Goal: Task Accomplishment & Management: Use online tool/utility

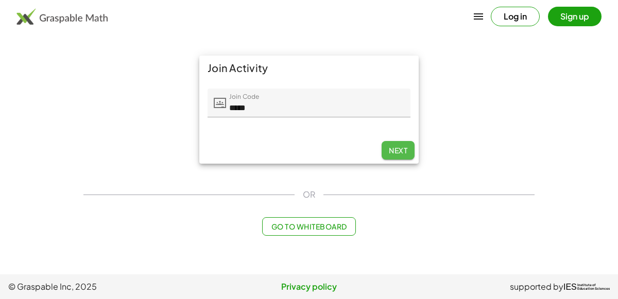
click at [399, 149] on span "Next" at bounding box center [398, 150] width 19 height 9
type input "*****"
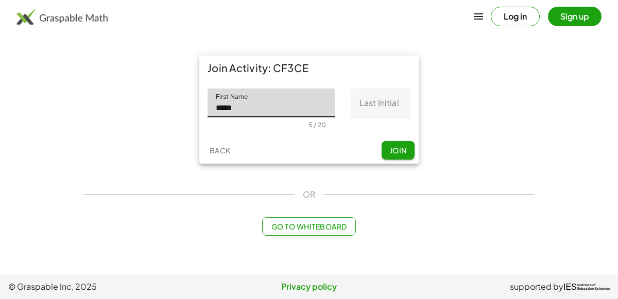
type input "*****"
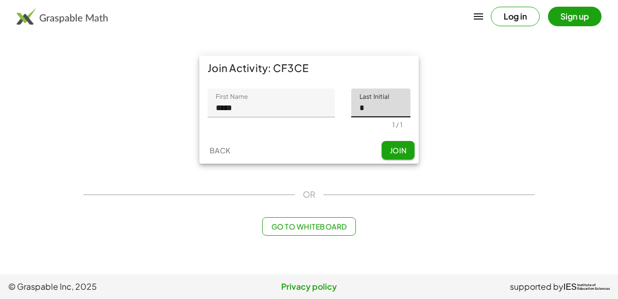
type input "*"
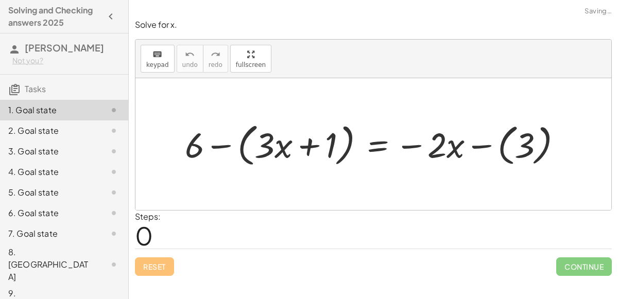
scroll to position [10, 0]
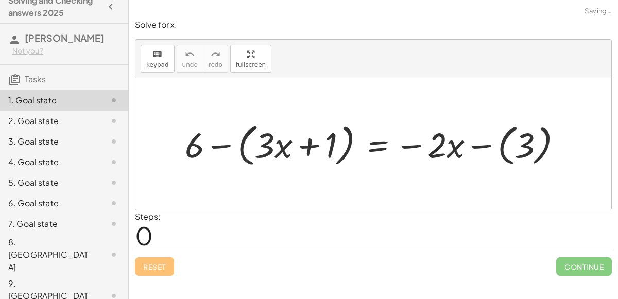
click at [443, 145] on div at bounding box center [377, 143] width 395 height 51
drag, startPoint x: 439, startPoint y: 145, endPoint x: 271, endPoint y: 145, distance: 167.9
click at [271, 145] on div at bounding box center [377, 143] width 395 height 51
drag, startPoint x: 264, startPoint y: 146, endPoint x: 430, endPoint y: 149, distance: 166.4
click at [430, 149] on div at bounding box center [377, 143] width 395 height 51
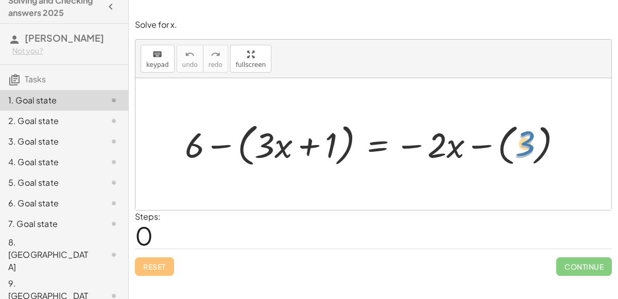
click at [528, 145] on div at bounding box center [377, 143] width 395 height 51
drag, startPoint x: 195, startPoint y: 147, endPoint x: 530, endPoint y: 144, distance: 335.2
click at [530, 144] on div at bounding box center [377, 143] width 395 height 51
drag, startPoint x: 527, startPoint y: 146, endPoint x: 192, endPoint y: 148, distance: 335.7
click at [192, 148] on div at bounding box center [377, 143] width 395 height 51
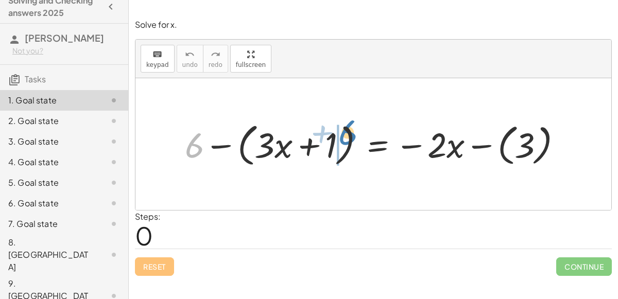
drag, startPoint x: 193, startPoint y: 148, endPoint x: 342, endPoint y: 139, distance: 149.1
click at [342, 139] on div at bounding box center [377, 143] width 395 height 51
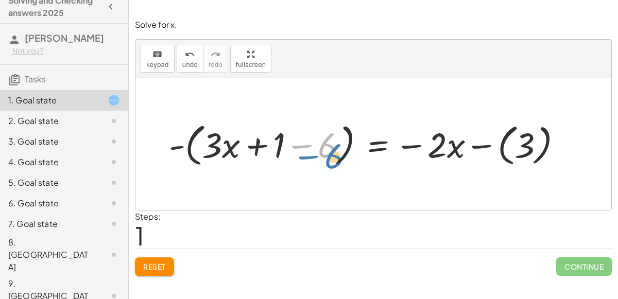
click at [326, 147] on div at bounding box center [369, 143] width 411 height 51
click at [306, 146] on div at bounding box center [369, 143] width 411 height 51
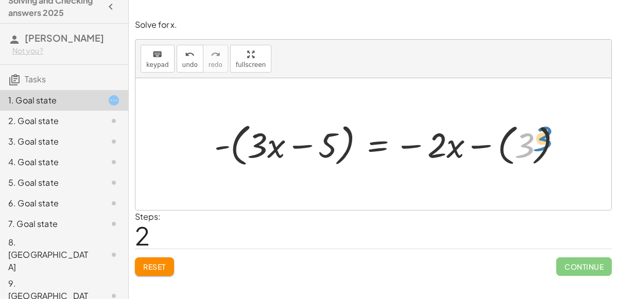
drag, startPoint x: 524, startPoint y: 144, endPoint x: 542, endPoint y: 135, distance: 19.3
click at [542, 135] on div at bounding box center [392, 143] width 366 height 51
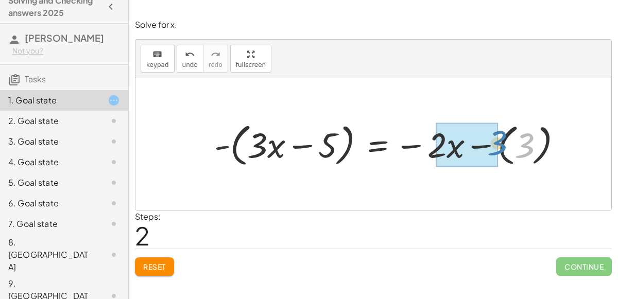
drag, startPoint x: 525, startPoint y: 144, endPoint x: 497, endPoint y: 142, distance: 27.4
click at [497, 142] on div at bounding box center [392, 143] width 366 height 51
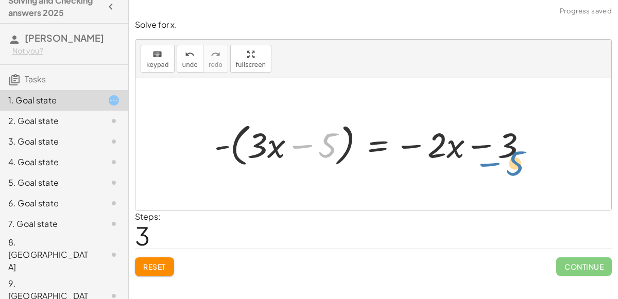
drag, startPoint x: 329, startPoint y: 147, endPoint x: 517, endPoint y: 164, distance: 188.7
click at [517, 164] on div at bounding box center [375, 143] width 332 height 51
drag, startPoint x: 330, startPoint y: 139, endPoint x: 505, endPoint y: 146, distance: 175.2
click at [505, 146] on div at bounding box center [375, 143] width 332 height 51
drag, startPoint x: 325, startPoint y: 148, endPoint x: 507, endPoint y: 145, distance: 181.3
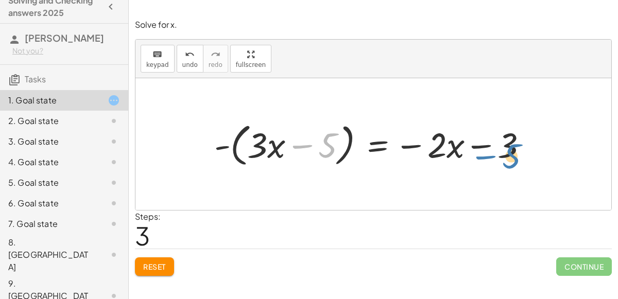
click at [507, 145] on div at bounding box center [375, 143] width 332 height 51
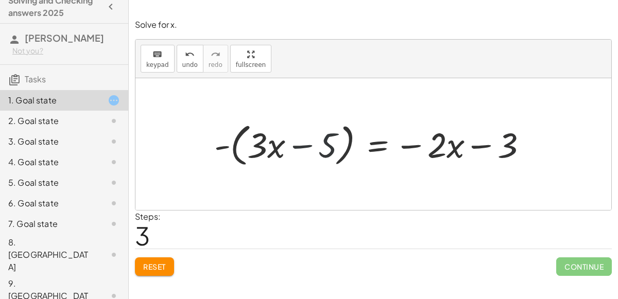
click at [507, 145] on div at bounding box center [375, 143] width 332 height 51
click at [330, 151] on div at bounding box center [375, 143] width 332 height 51
click at [379, 144] on div at bounding box center [375, 143] width 332 height 51
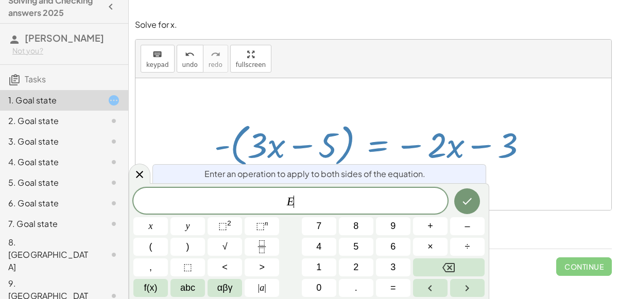
click at [381, 152] on div at bounding box center [375, 143] width 332 height 51
click at [460, 198] on button "Done" at bounding box center [467, 201] width 26 height 26
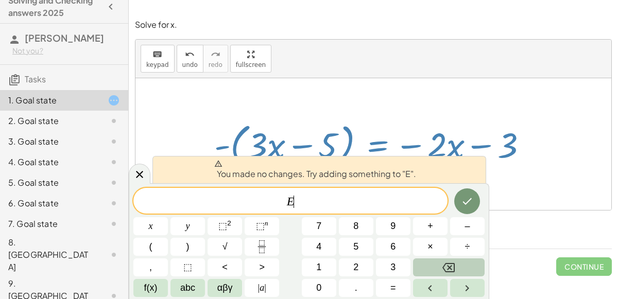
click at [455, 270] on button "Backspace" at bounding box center [449, 267] width 72 height 18
click at [536, 165] on div at bounding box center [375, 143] width 332 height 51
click at [141, 165] on div at bounding box center [140, 173] width 22 height 20
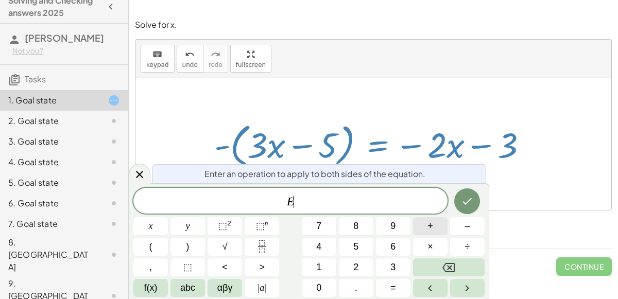
click at [435, 226] on button "+" at bounding box center [430, 226] width 35 height 18
click at [346, 249] on button "5" at bounding box center [356, 247] width 35 height 18
click at [467, 206] on icon "Done" at bounding box center [467, 201] width 12 height 12
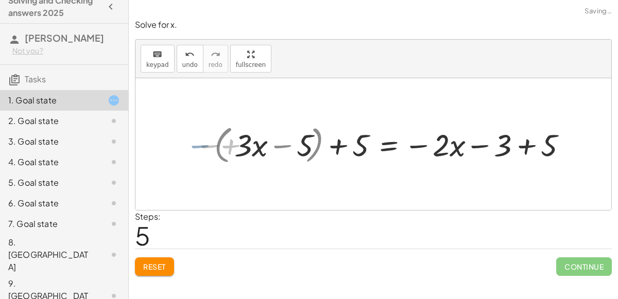
click at [207, 142] on div "+ 6 − ( + · 3 · x + 1 ) = − · 2 · x − ( 3 ) - ( + · 3 · x + 1 − 6 ) = − · 2 · x…" at bounding box center [388, 144] width 377 height 46
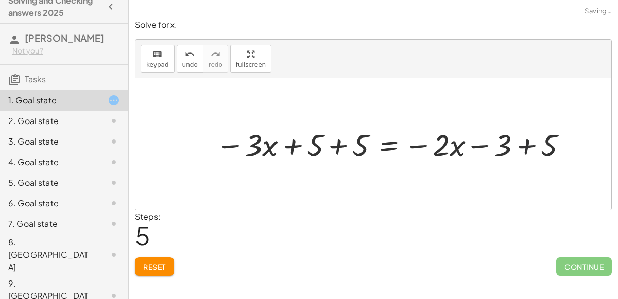
click at [526, 146] on div at bounding box center [393, 144] width 365 height 41
click at [338, 149] on div at bounding box center [370, 144] width 318 height 41
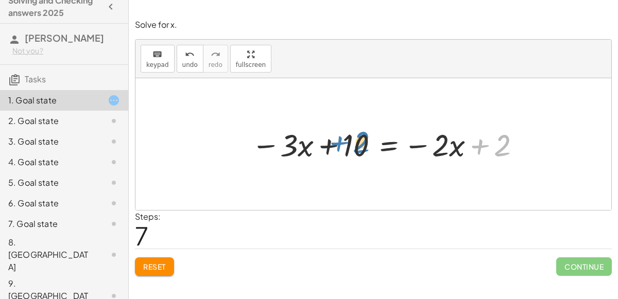
drag, startPoint x: 482, startPoint y: 146, endPoint x: 341, endPoint y: 143, distance: 140.6
click at [341, 143] on div at bounding box center [387, 144] width 283 height 41
click at [382, 143] on div at bounding box center [387, 144] width 283 height 41
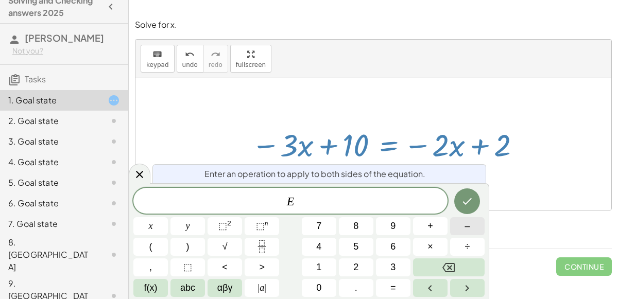
click at [472, 229] on button "–" at bounding box center [467, 226] width 35 height 18
click at [352, 267] on button "2" at bounding box center [356, 267] width 35 height 18
click at [473, 205] on icon "Done" at bounding box center [467, 201] width 12 height 12
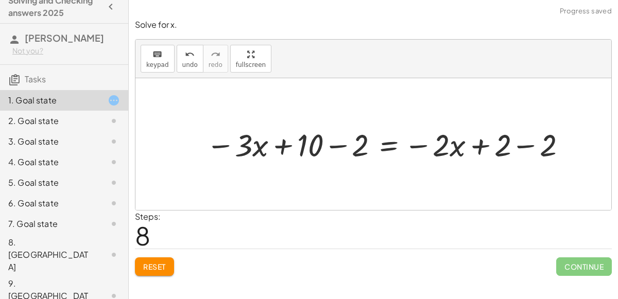
click at [326, 146] on div at bounding box center [388, 144] width 374 height 41
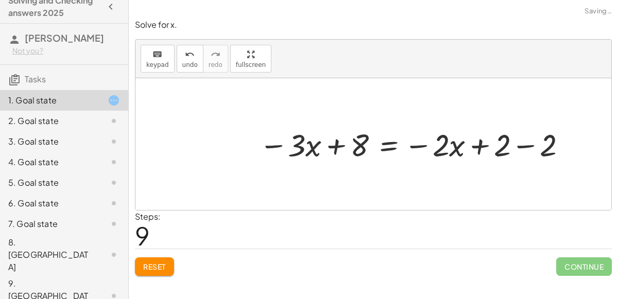
click at [521, 148] on div at bounding box center [414, 144] width 321 height 41
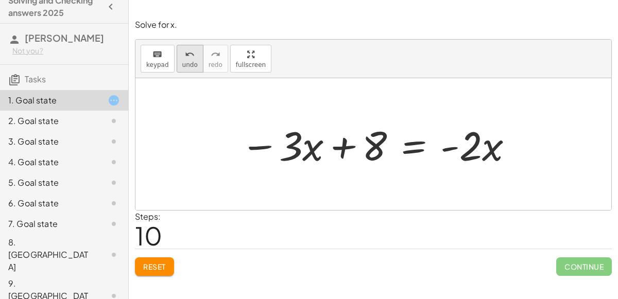
click at [179, 60] on button "undo undo" at bounding box center [190, 59] width 27 height 28
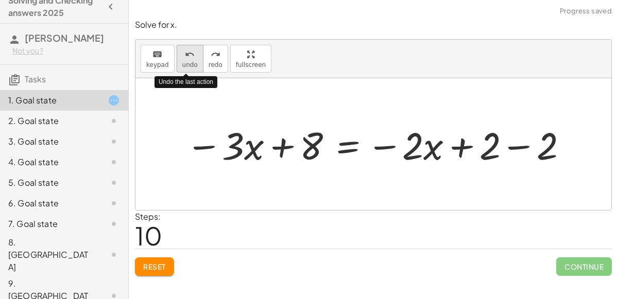
click at [179, 60] on button "undo undo" at bounding box center [190, 59] width 27 height 28
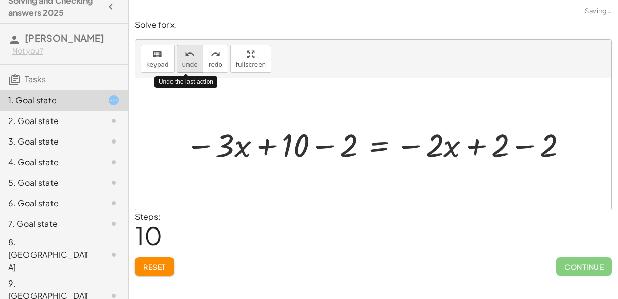
click at [179, 60] on button "undo undo" at bounding box center [190, 59] width 27 height 28
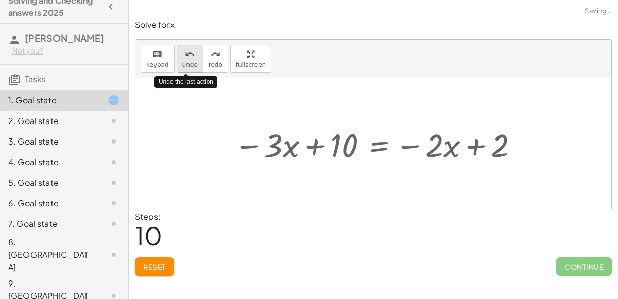
click at [179, 60] on button "undo undo" at bounding box center [190, 59] width 27 height 28
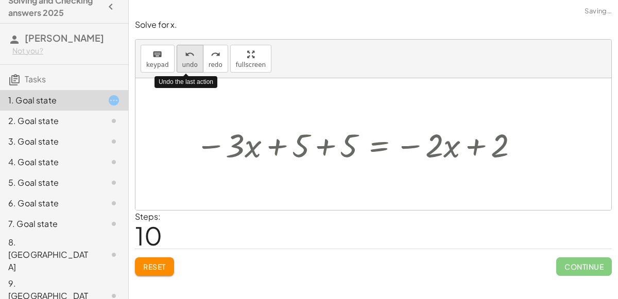
click at [179, 60] on button "undo undo" at bounding box center [190, 59] width 27 height 28
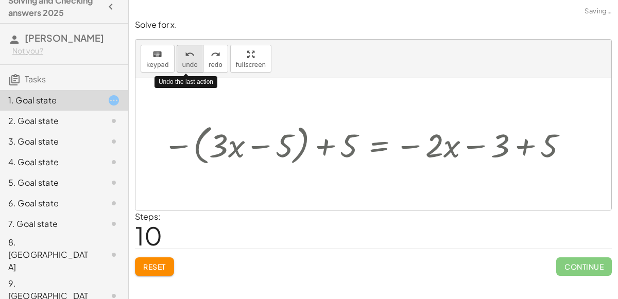
click at [179, 60] on button "undo undo" at bounding box center [190, 59] width 27 height 28
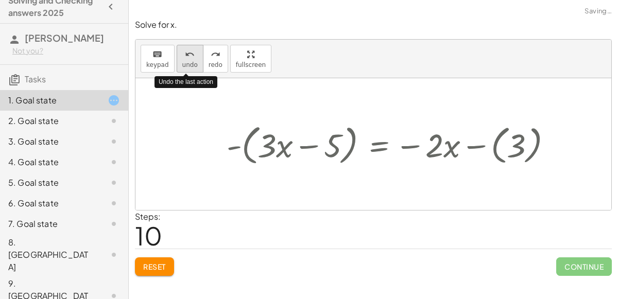
click at [179, 60] on button "undo undo" at bounding box center [190, 59] width 27 height 28
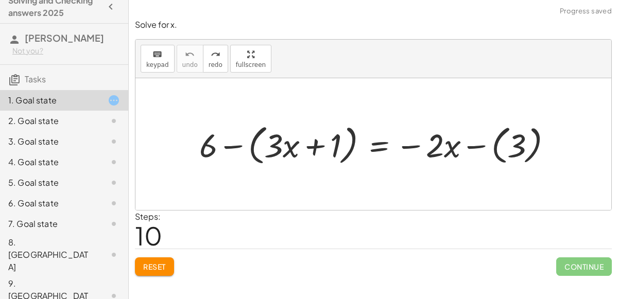
click at [234, 141] on div at bounding box center [379, 144] width 371 height 48
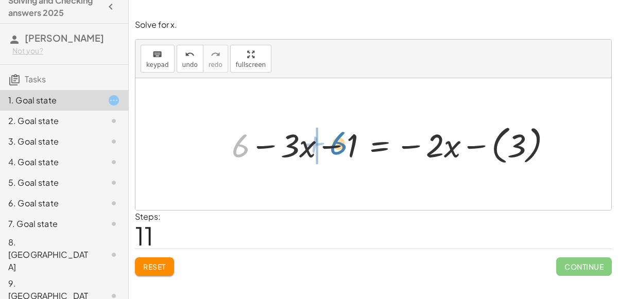
drag, startPoint x: 237, startPoint y: 145, endPoint x: 337, endPoint y: 143, distance: 99.9
click at [337, 143] on div at bounding box center [396, 144] width 339 height 46
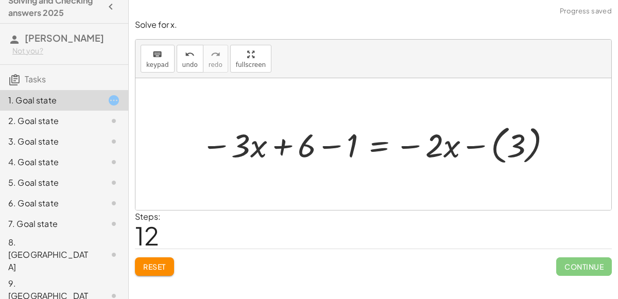
click at [333, 143] on div at bounding box center [378, 144] width 364 height 46
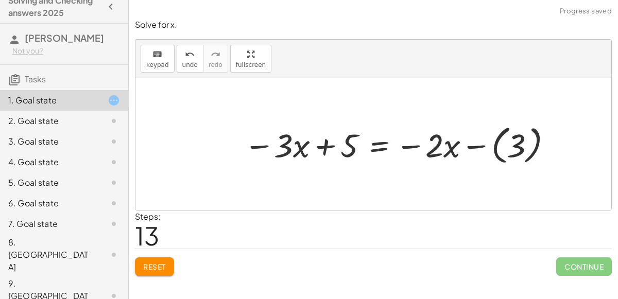
click at [481, 146] on div at bounding box center [398, 144] width 321 height 46
click at [376, 147] on div at bounding box center [382, 144] width 289 height 43
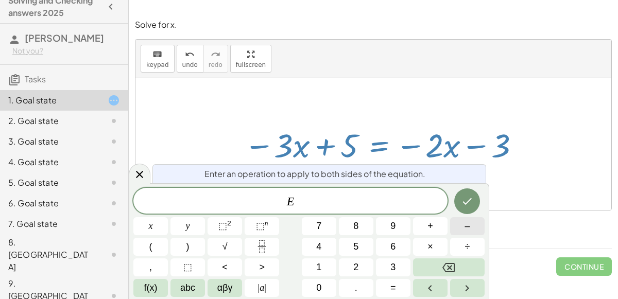
click at [475, 227] on button "–" at bounding box center [467, 226] width 35 height 18
click at [391, 269] on span "3" at bounding box center [392, 268] width 5 height 14
click at [421, 248] on button "×" at bounding box center [430, 247] width 35 height 18
click at [458, 262] on button "Backspace" at bounding box center [449, 267] width 72 height 18
click at [156, 290] on span "f(x)" at bounding box center [150, 288] width 13 height 14
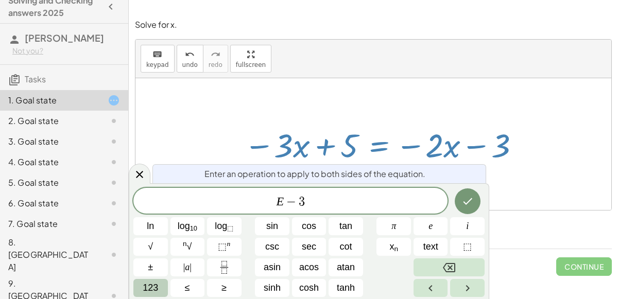
click at [159, 287] on button "123" at bounding box center [150, 288] width 35 height 18
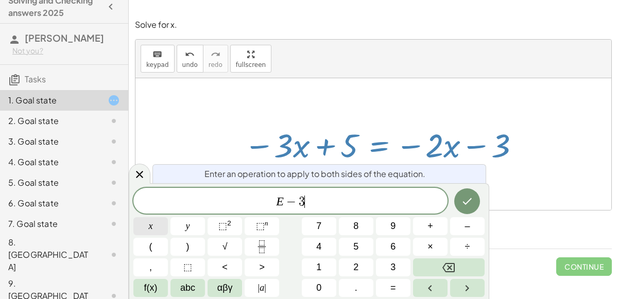
click at [151, 227] on span "x" at bounding box center [151, 226] width 4 height 14
click at [301, 203] on span "E − 3 x ​" at bounding box center [290, 202] width 314 height 14
click at [454, 176] on div "Enter an operation to apply to both sides of the equation." at bounding box center [319, 173] width 334 height 19
click at [463, 199] on icon "Done" at bounding box center [467, 201] width 12 height 12
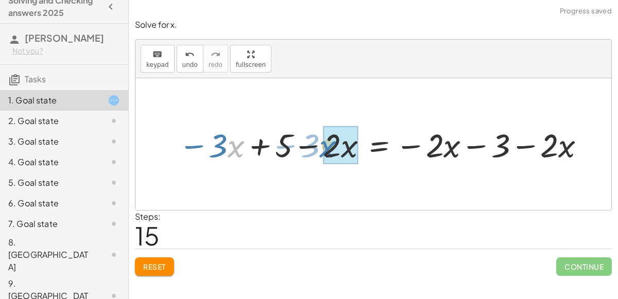
drag, startPoint x: 230, startPoint y: 147, endPoint x: 324, endPoint y: 147, distance: 94.2
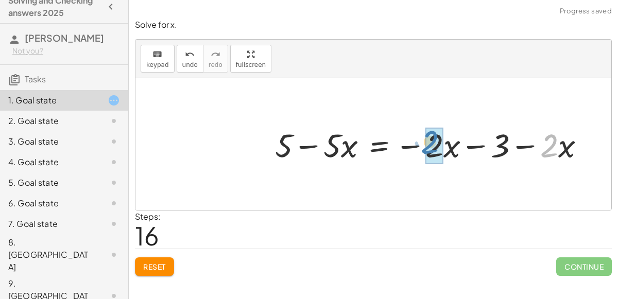
drag, startPoint x: 557, startPoint y: 143, endPoint x: 432, endPoint y: 139, distance: 125.2
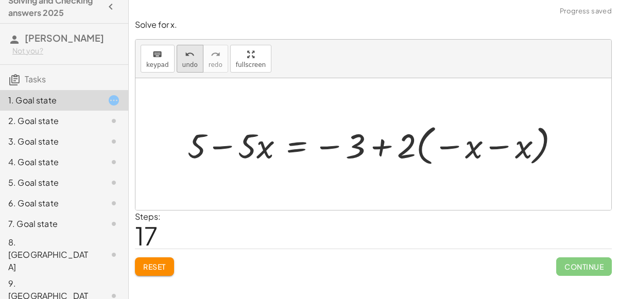
click at [188, 63] on span "undo" at bounding box center [189, 64] width 15 height 7
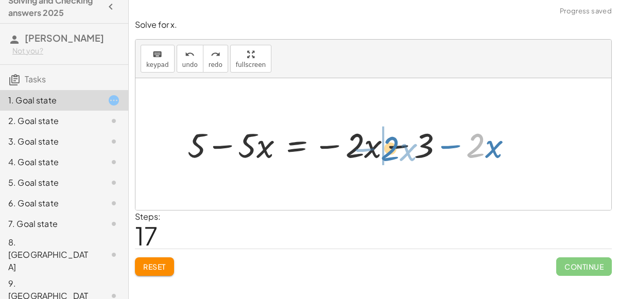
drag, startPoint x: 475, startPoint y: 153, endPoint x: 389, endPoint y: 157, distance: 86.1
click at [389, 157] on div at bounding box center [353, 144] width 343 height 45
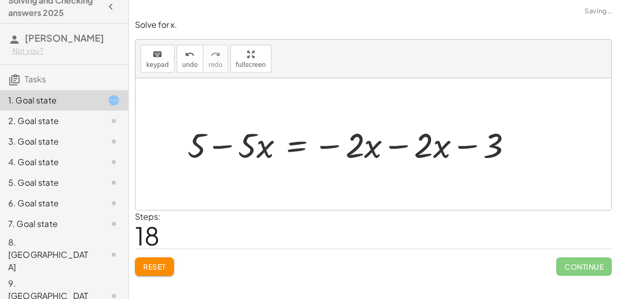
click at [367, 145] on div at bounding box center [353, 144] width 343 height 45
click at [410, 147] on div at bounding box center [353, 144] width 343 height 45
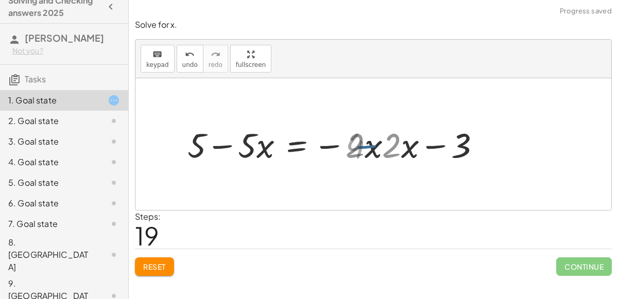
click at [406, 146] on div at bounding box center [319, 144] width 275 height 45
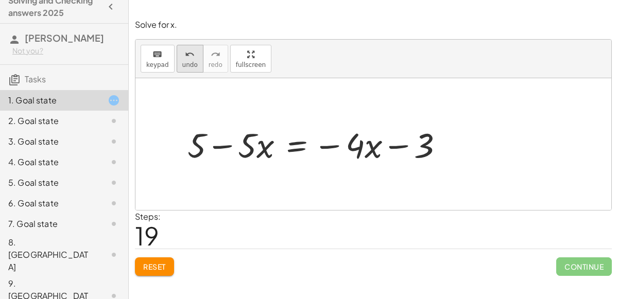
click at [182, 50] on div "undo" at bounding box center [189, 54] width 15 height 12
click at [190, 59] on icon "undo" at bounding box center [190, 54] width 10 height 12
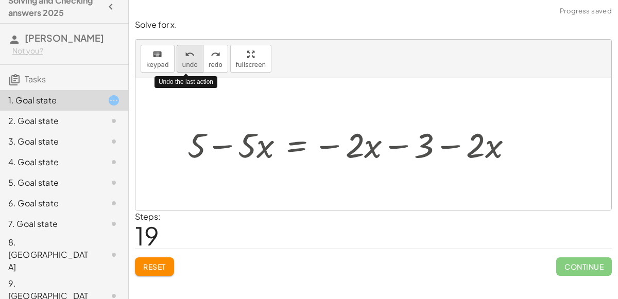
click at [190, 59] on icon "undo" at bounding box center [190, 54] width 10 height 12
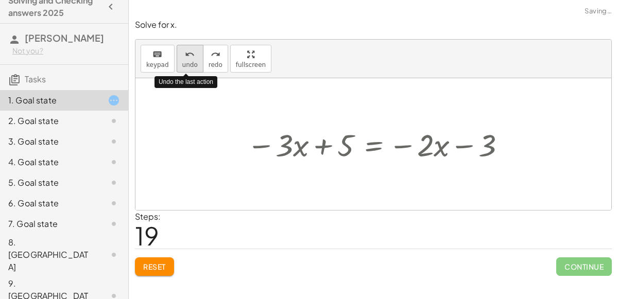
click at [188, 61] on span "undo" at bounding box center [189, 64] width 15 height 7
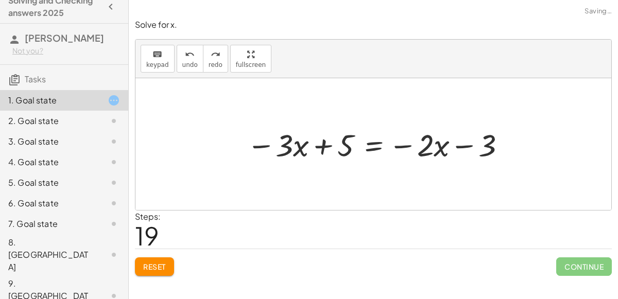
click at [368, 143] on div at bounding box center [378, 144] width 272 height 41
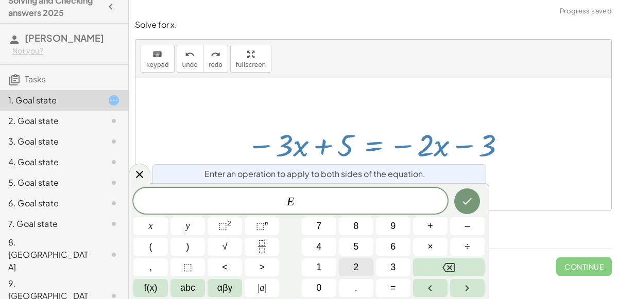
click at [348, 270] on button "2" at bounding box center [356, 267] width 35 height 18
click at [151, 230] on span "x" at bounding box center [151, 226] width 4 height 14
click at [464, 203] on icon "Done" at bounding box center [467, 201] width 9 height 7
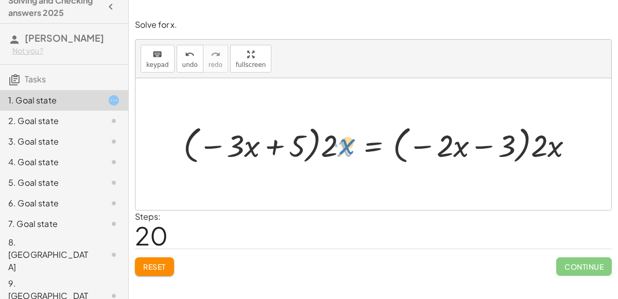
drag, startPoint x: 338, startPoint y: 150, endPoint x: 339, endPoint y: 145, distance: 5.9
click at [339, 145] on div at bounding box center [382, 144] width 408 height 45
drag, startPoint x: 328, startPoint y: 146, endPoint x: 237, endPoint y: 149, distance: 91.2
click at [237, 149] on div at bounding box center [382, 144] width 408 height 45
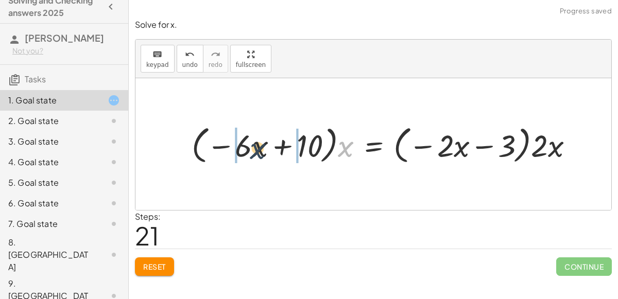
drag, startPoint x: 346, startPoint y: 148, endPoint x: 254, endPoint y: 151, distance: 91.2
click at [254, 151] on div at bounding box center [386, 144] width 401 height 45
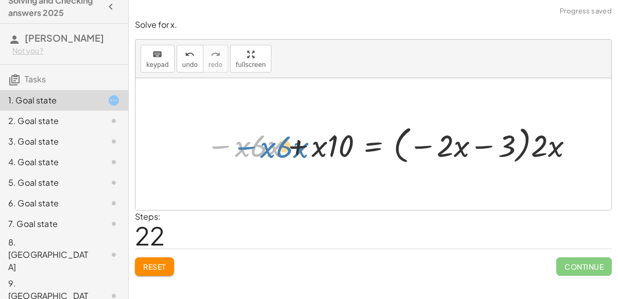
drag, startPoint x: 233, startPoint y: 148, endPoint x: 258, endPoint y: 149, distance: 25.3
click at [258, 149] on div at bounding box center [391, 144] width 381 height 45
drag, startPoint x: 247, startPoint y: 149, endPoint x: 256, endPoint y: 148, distance: 9.3
click at [256, 148] on div at bounding box center [391, 144] width 381 height 45
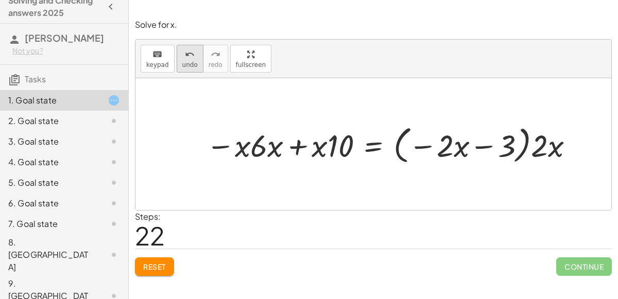
click at [177, 61] on button "undo undo" at bounding box center [190, 59] width 27 height 28
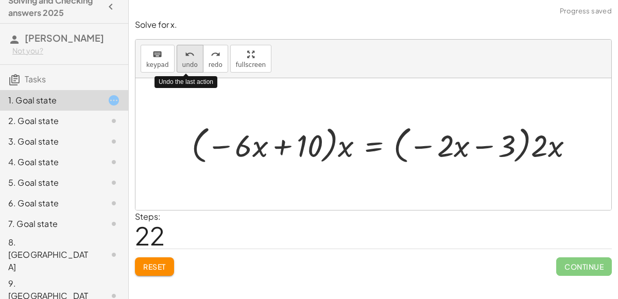
click at [177, 61] on button "undo undo" at bounding box center [190, 59] width 27 height 28
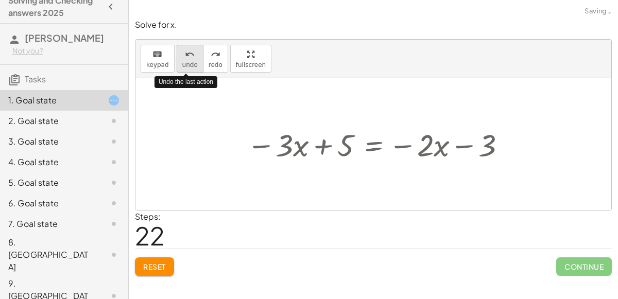
click at [177, 61] on button "undo undo" at bounding box center [190, 59] width 27 height 28
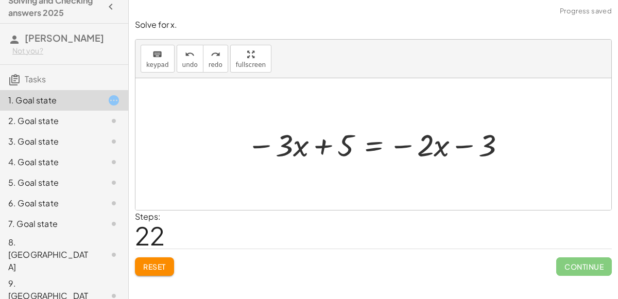
click at [370, 149] on div at bounding box center [378, 144] width 272 height 41
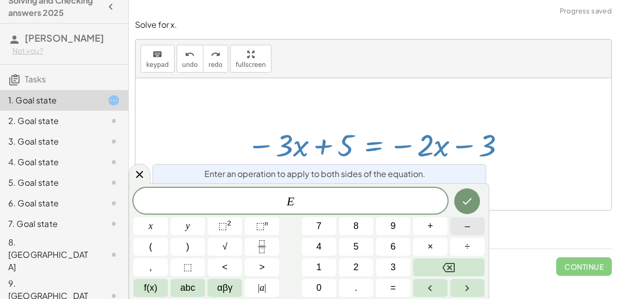
click at [456, 231] on button "–" at bounding box center [467, 226] width 35 height 18
click at [363, 242] on button "5" at bounding box center [356, 247] width 35 height 18
click at [458, 204] on button "Done" at bounding box center [467, 201] width 26 height 26
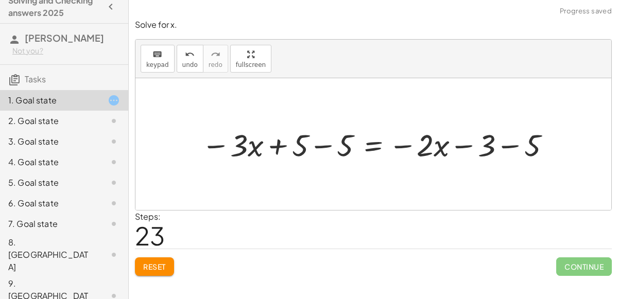
click at [482, 145] on div at bounding box center [377, 144] width 363 height 41
click at [494, 144] on div at bounding box center [377, 144] width 363 height 41
drag, startPoint x: 532, startPoint y: 142, endPoint x: 490, endPoint y: 147, distance: 42.0
click at [370, 142] on div at bounding box center [355, 144] width 318 height 41
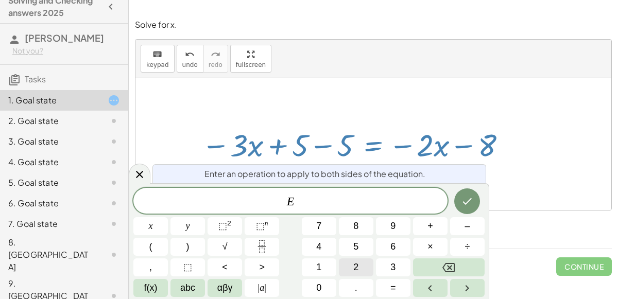
click at [361, 267] on button "2" at bounding box center [356, 267] width 35 height 18
click at [439, 245] on button "×" at bounding box center [430, 247] width 35 height 18
click at [455, 274] on button "Backspace" at bounding box center [449, 267] width 72 height 18
click at [153, 221] on button "x" at bounding box center [150, 226] width 35 height 18
click at [473, 206] on icon "Done" at bounding box center [467, 201] width 12 height 12
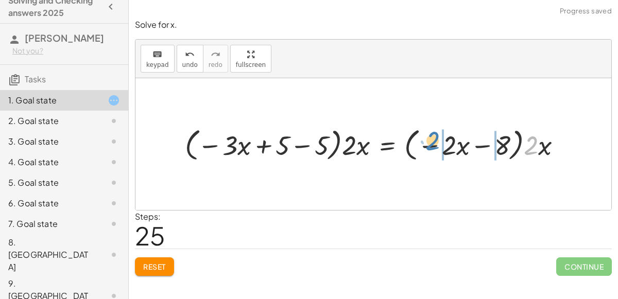
drag, startPoint x: 528, startPoint y: 145, endPoint x: 430, endPoint y: 141, distance: 97.9
click at [430, 141] on div at bounding box center [377, 144] width 395 height 40
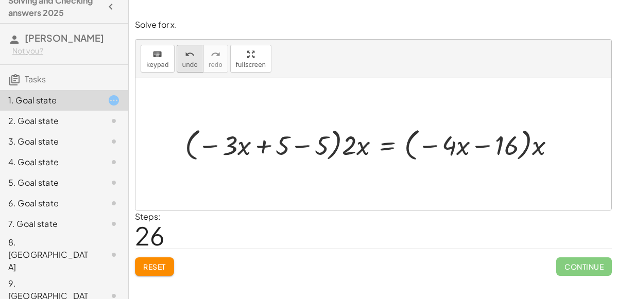
click at [189, 59] on icon "undo" at bounding box center [190, 54] width 10 height 12
click at [529, 137] on div at bounding box center [377, 144] width 395 height 40
click at [533, 146] on div at bounding box center [377, 144] width 395 height 40
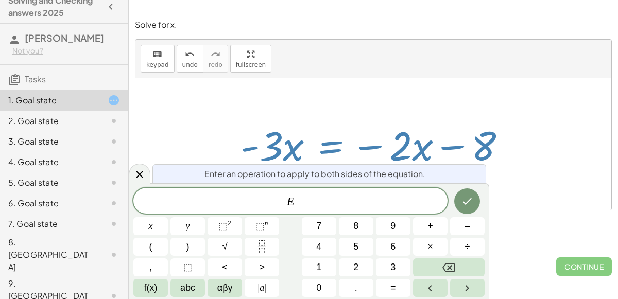
click at [434, 226] on button "+" at bounding box center [430, 226] width 35 height 18
click at [356, 267] on span "2" at bounding box center [355, 268] width 5 height 14
click at [150, 217] on button "x" at bounding box center [150, 226] width 35 height 18
click at [470, 199] on icon "Done" at bounding box center [467, 201] width 9 height 7
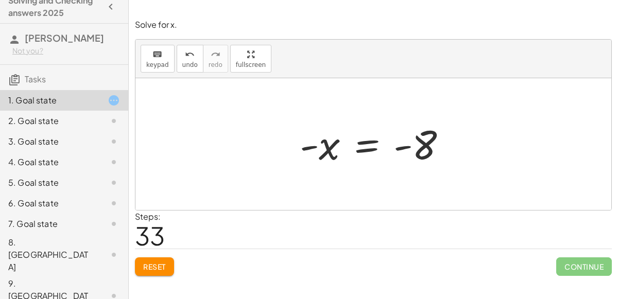
click at [370, 150] on div at bounding box center [378, 144] width 166 height 51
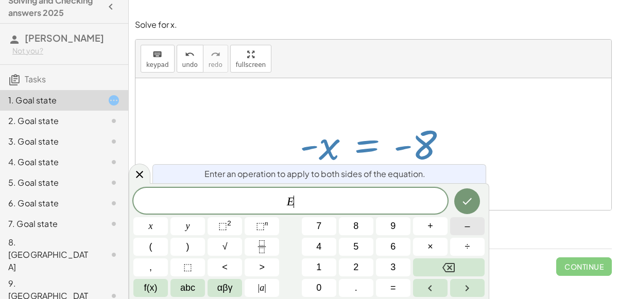
click at [468, 234] on button "–" at bounding box center [467, 226] width 35 height 18
click at [316, 268] on span "1" at bounding box center [318, 268] width 5 height 14
click at [472, 201] on icon "Done" at bounding box center [467, 201] width 12 height 12
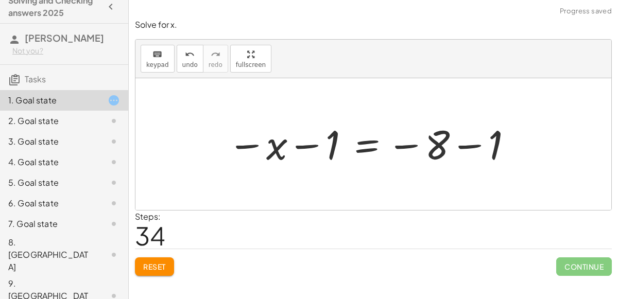
click at [288, 144] on div at bounding box center [370, 144] width 297 height 51
click at [272, 147] on div at bounding box center [370, 144] width 297 height 51
click at [293, 146] on div at bounding box center [370, 144] width 297 height 51
click at [186, 62] on span "undo" at bounding box center [189, 64] width 15 height 7
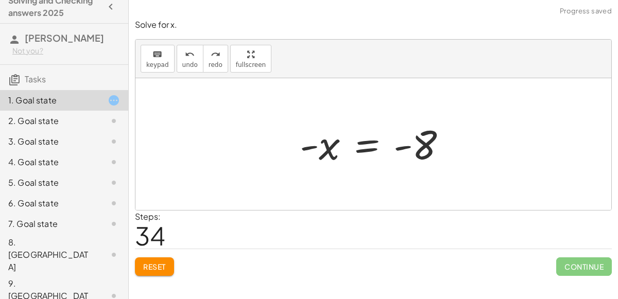
click at [371, 148] on div at bounding box center [378, 144] width 166 height 51
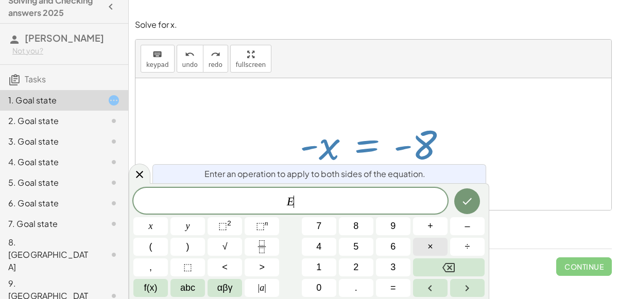
click at [419, 243] on button "×" at bounding box center [430, 247] width 35 height 18
click at [458, 231] on button "–" at bounding box center [467, 226] width 35 height 18
click at [319, 266] on span "1" at bounding box center [318, 268] width 5 height 14
click at [464, 197] on icon "Done" at bounding box center [467, 201] width 12 height 12
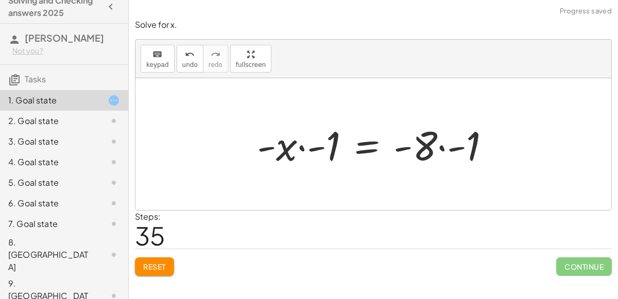
click at [303, 148] on div at bounding box center [377, 144] width 251 height 53
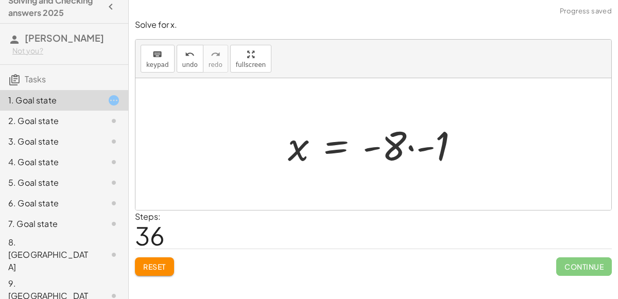
click at [412, 150] on div at bounding box center [377, 144] width 189 height 53
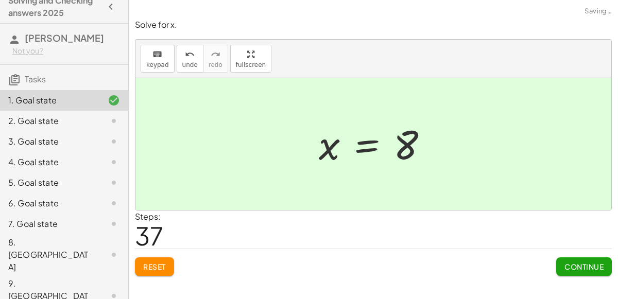
click at [564, 257] on button "Continue" at bounding box center [584, 266] width 56 height 19
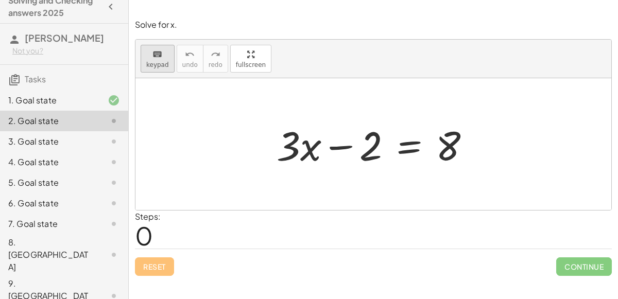
click at [154, 62] on span "keypad" at bounding box center [157, 64] width 23 height 7
click at [150, 61] on span "keypad" at bounding box center [157, 64] width 23 height 7
click at [411, 142] on div at bounding box center [377, 144] width 212 height 53
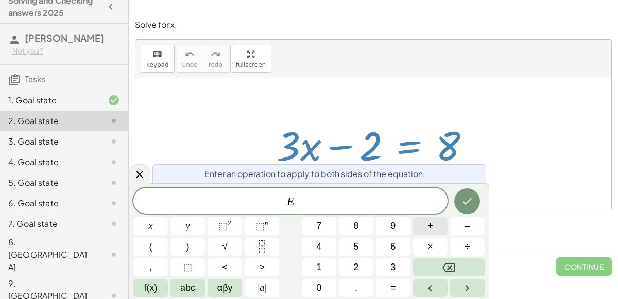
click at [428, 228] on span "+" at bounding box center [430, 226] width 6 height 14
click at [364, 263] on button "2" at bounding box center [356, 267] width 35 height 18
click at [474, 202] on button "Done" at bounding box center [467, 201] width 26 height 26
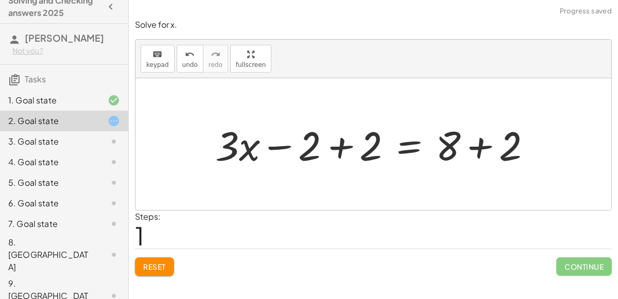
click at [343, 146] on div at bounding box center [377, 144] width 335 height 53
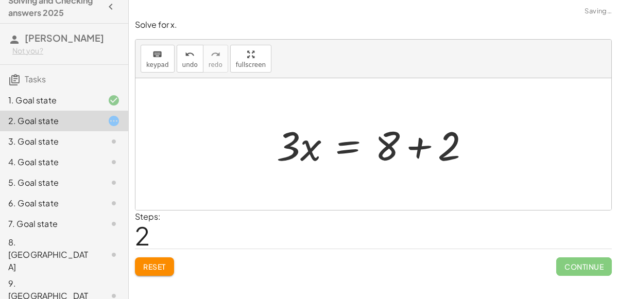
click at [419, 144] on div at bounding box center [377, 144] width 212 height 53
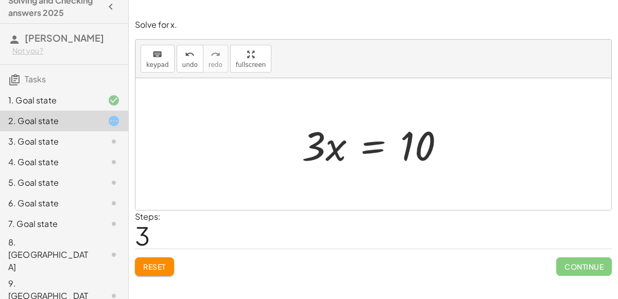
click at [370, 140] on div at bounding box center [377, 144] width 161 height 53
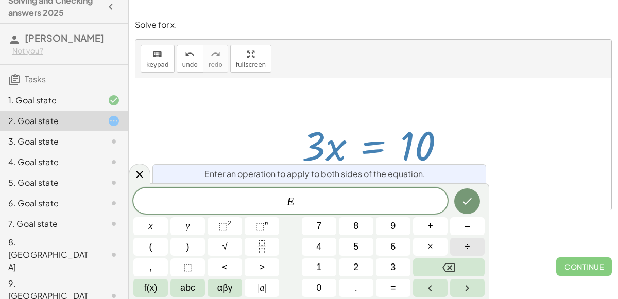
click at [469, 244] on span "÷" at bounding box center [467, 247] width 5 height 14
click at [387, 265] on button "3" at bounding box center [393, 267] width 35 height 18
click at [474, 194] on button "Done" at bounding box center [467, 201] width 26 height 26
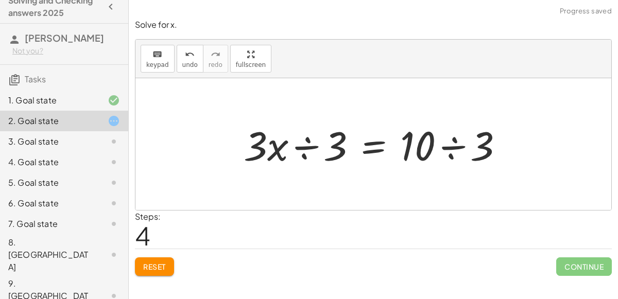
click at [307, 149] on div at bounding box center [377, 144] width 279 height 53
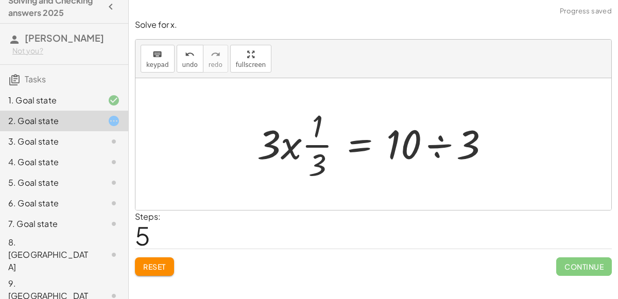
click at [441, 142] on div at bounding box center [377, 144] width 251 height 79
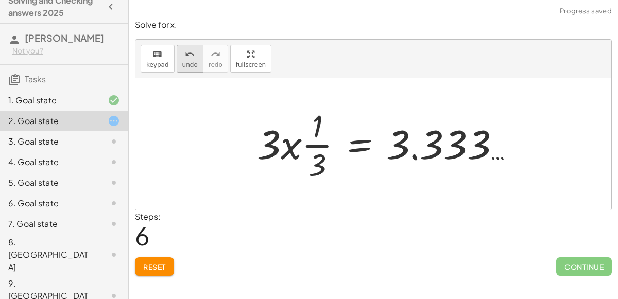
click at [177, 67] on button "undo undo" at bounding box center [190, 59] width 27 height 28
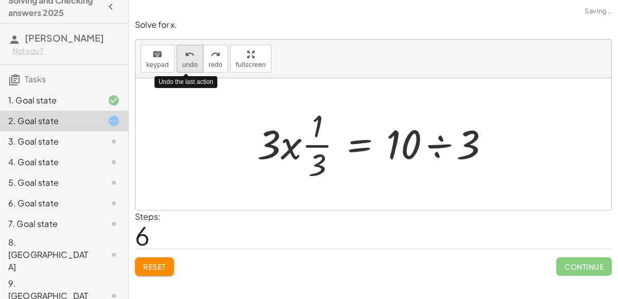
click at [177, 67] on button "undo undo" at bounding box center [190, 59] width 27 height 28
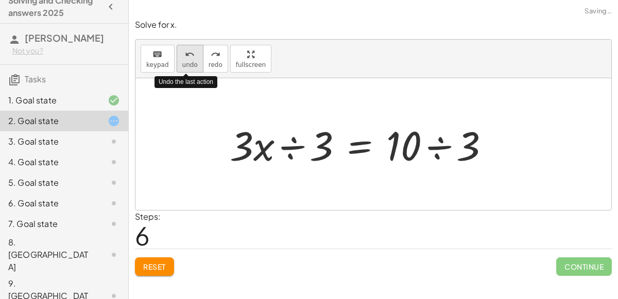
click at [177, 67] on button "undo undo" at bounding box center [190, 59] width 27 height 28
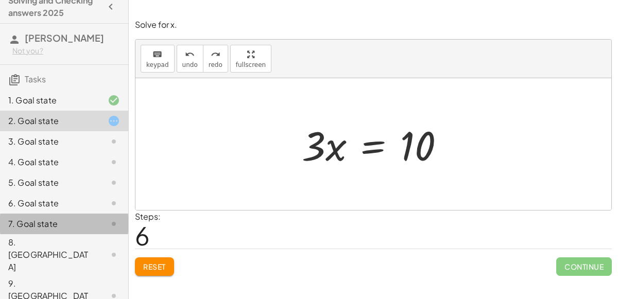
scroll to position [0, 0]
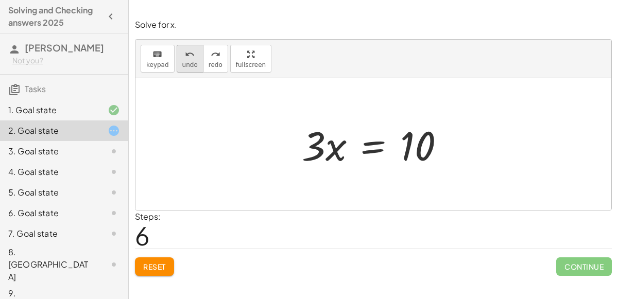
click at [190, 55] on icon "undo" at bounding box center [190, 54] width 10 height 12
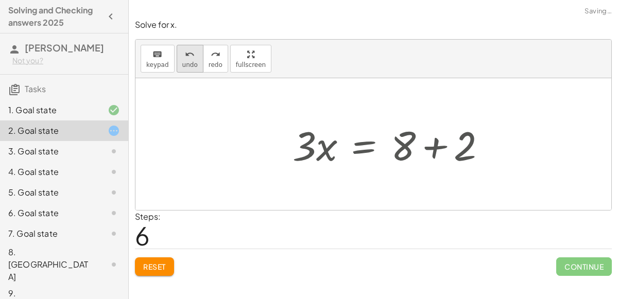
click at [190, 55] on icon "undo" at bounding box center [190, 54] width 10 height 12
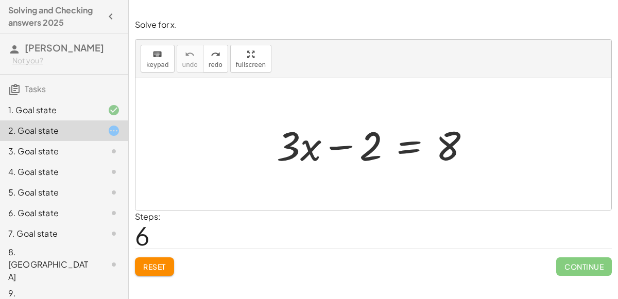
click at [404, 144] on div at bounding box center [377, 144] width 212 height 53
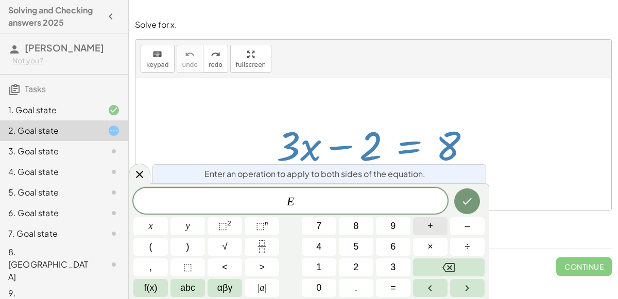
click at [437, 228] on button "+" at bounding box center [430, 226] width 35 height 18
click at [370, 263] on button "2" at bounding box center [356, 267] width 35 height 18
click at [470, 198] on icon "Done" at bounding box center [467, 201] width 12 height 12
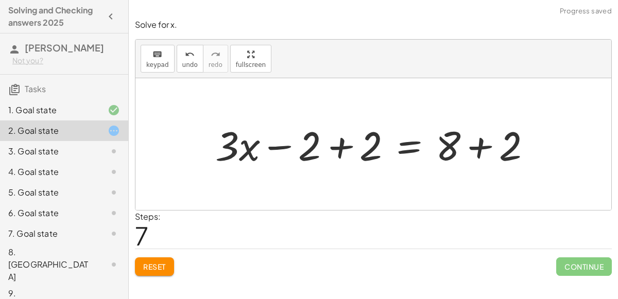
click at [342, 153] on div at bounding box center [377, 144] width 335 height 53
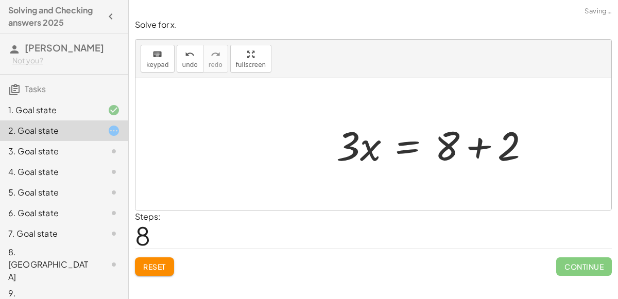
click at [467, 145] on div at bounding box center [437, 144] width 212 height 53
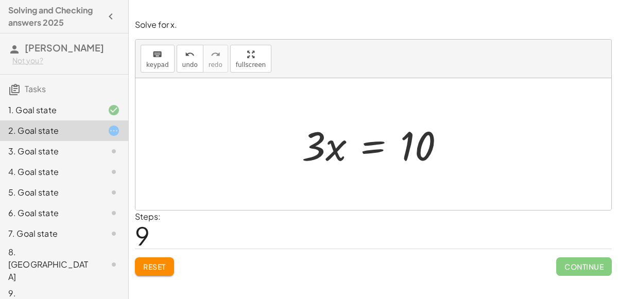
click at [368, 148] on div at bounding box center [377, 144] width 161 height 53
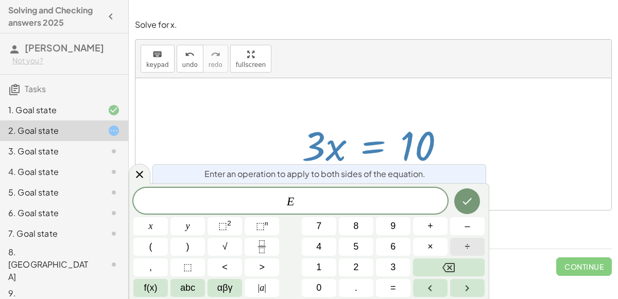
click at [472, 249] on button "÷" at bounding box center [467, 247] width 35 height 18
click at [395, 264] on button "3" at bounding box center [393, 267] width 35 height 18
click at [466, 202] on icon "Done" at bounding box center [467, 201] width 12 height 12
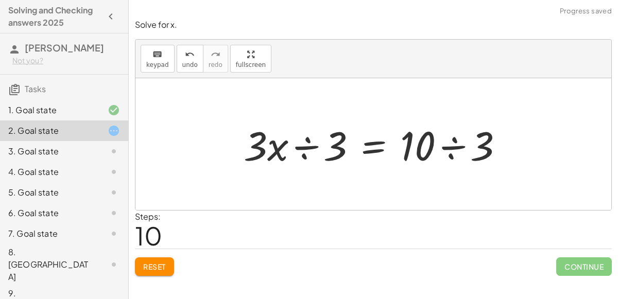
click at [303, 148] on div at bounding box center [377, 144] width 279 height 53
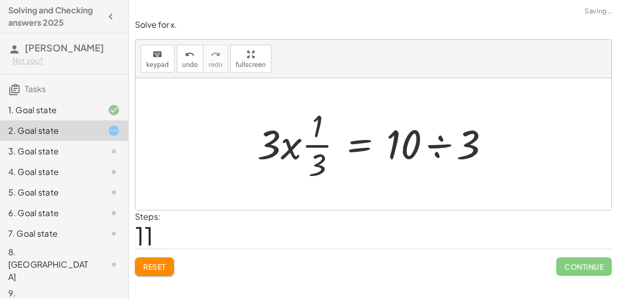
click at [292, 150] on div at bounding box center [377, 144] width 251 height 79
click at [434, 146] on div at bounding box center [377, 144] width 251 height 79
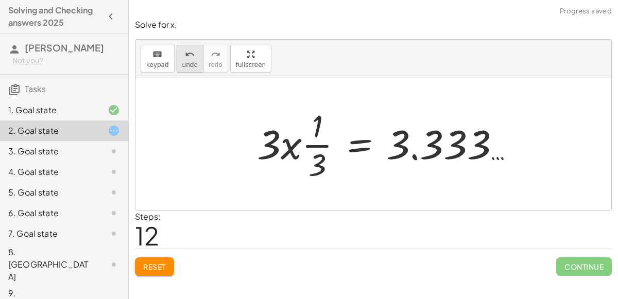
click at [191, 58] on div "undo" at bounding box center [189, 54] width 15 height 12
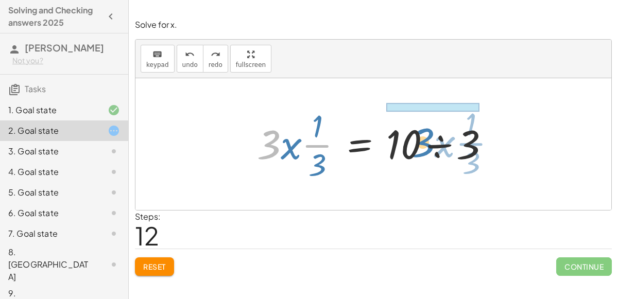
drag, startPoint x: 274, startPoint y: 140, endPoint x: 425, endPoint y: 139, distance: 150.9
click at [425, 139] on div at bounding box center [377, 144] width 251 height 79
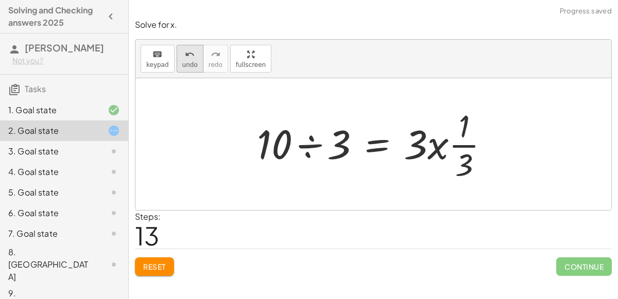
click at [191, 63] on span "undo" at bounding box center [189, 64] width 15 height 7
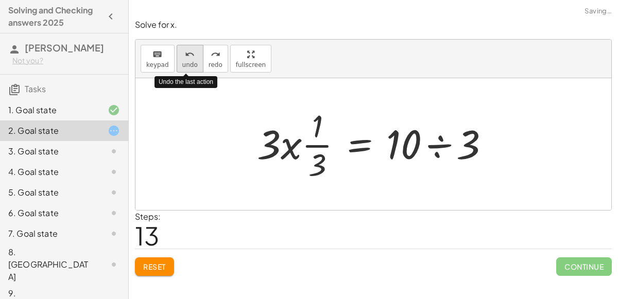
click at [191, 63] on span "undo" at bounding box center [189, 64] width 15 height 7
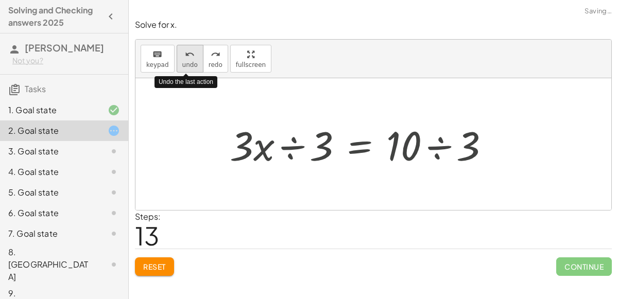
click at [191, 63] on span "undo" at bounding box center [189, 64] width 15 height 7
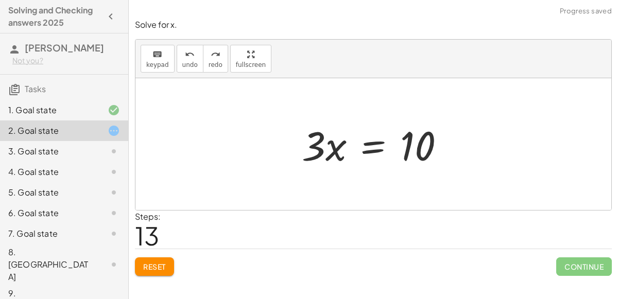
click at [363, 143] on div at bounding box center [377, 144] width 161 height 53
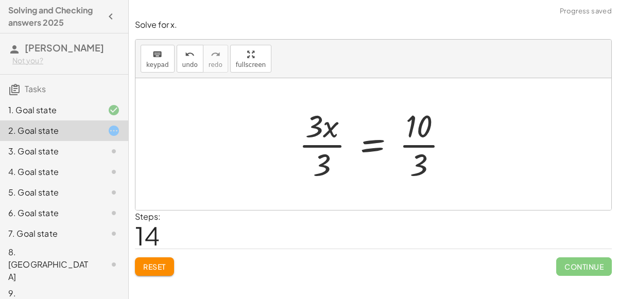
click at [330, 147] on div at bounding box center [378, 144] width 168 height 79
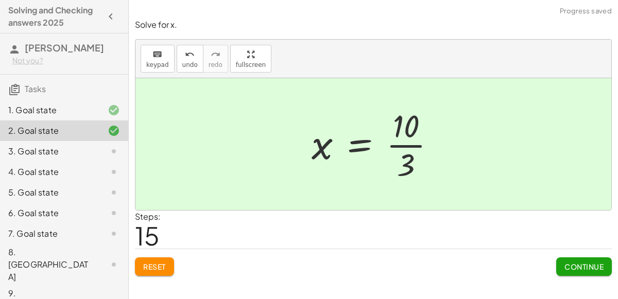
click at [0, 75] on h3 "Tasks" at bounding box center [64, 86] width 128 height 22
click at [596, 268] on span "Continue" at bounding box center [583, 266] width 39 height 9
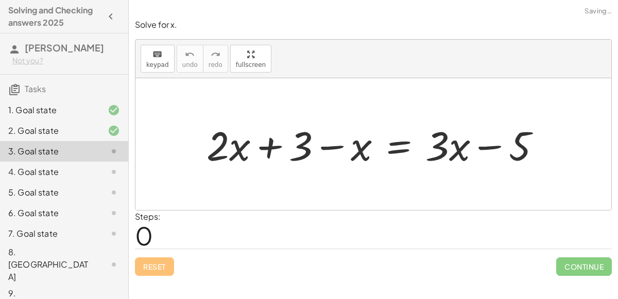
click at [328, 149] on div at bounding box center [377, 144] width 352 height 53
drag, startPoint x: 353, startPoint y: 149, endPoint x: 257, endPoint y: 151, distance: 95.8
click at [257, 151] on div at bounding box center [377, 144] width 352 height 53
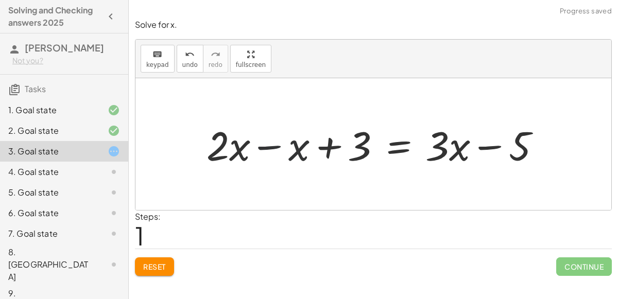
click at [261, 147] on div at bounding box center [377, 144] width 352 height 53
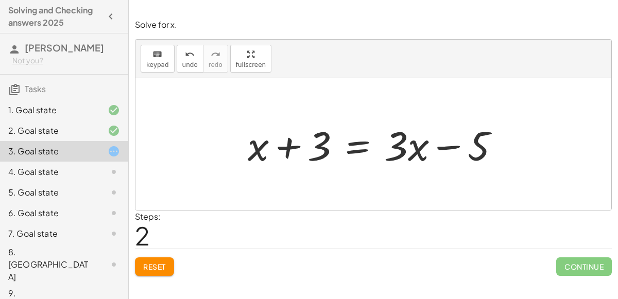
click at [356, 147] on div at bounding box center [378, 144] width 270 height 53
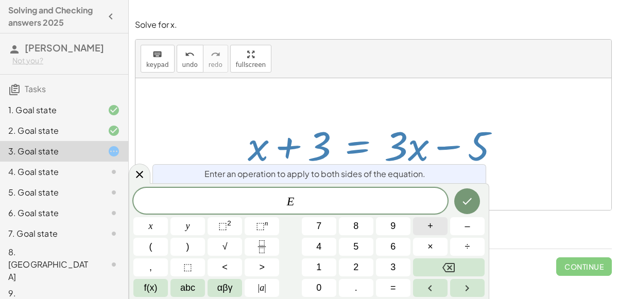
click at [426, 228] on button "+" at bounding box center [430, 226] width 35 height 18
click at [339, 244] on button "5" at bounding box center [356, 247] width 35 height 18
click at [466, 203] on icon "Done" at bounding box center [467, 201] width 9 height 7
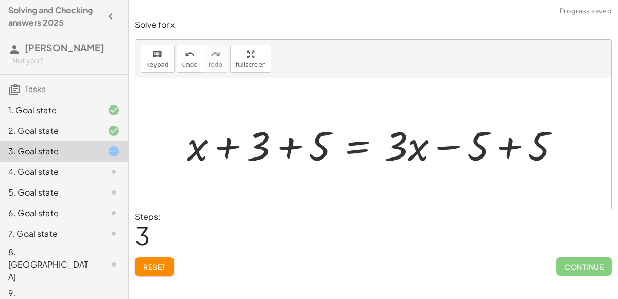
click at [505, 143] on div at bounding box center [377, 144] width 391 height 53
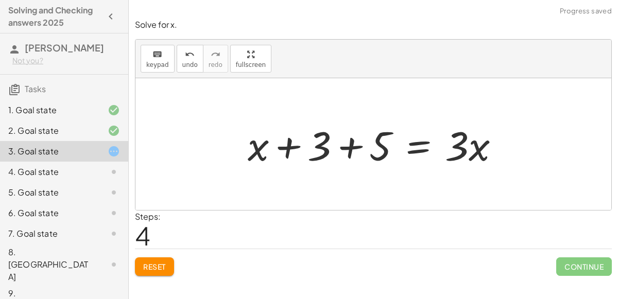
click at [343, 149] on div at bounding box center [378, 144] width 270 height 53
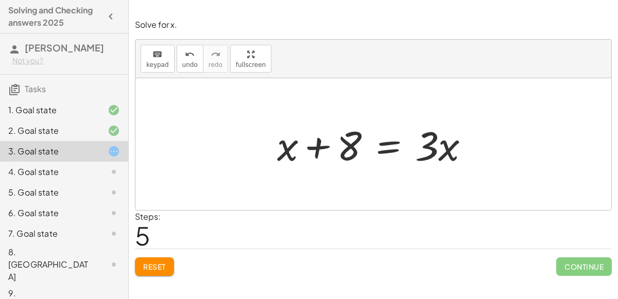
click at [396, 142] on div at bounding box center [377, 144] width 211 height 53
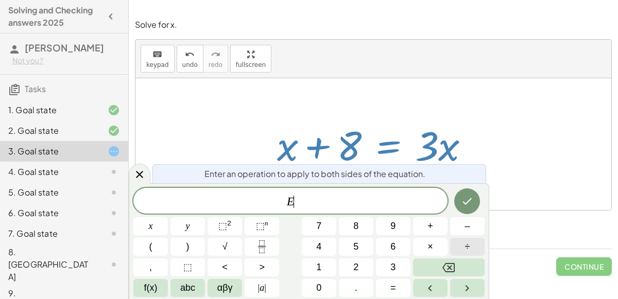
click at [459, 244] on button "÷" at bounding box center [467, 247] width 35 height 18
click at [316, 265] on button "1" at bounding box center [319, 267] width 35 height 18
click at [464, 200] on icon "Done" at bounding box center [467, 201] width 12 height 12
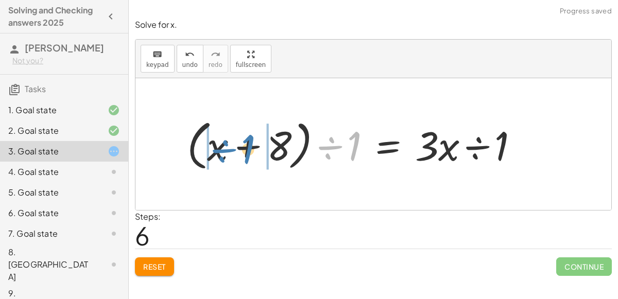
drag, startPoint x: 334, startPoint y: 149, endPoint x: 226, endPoint y: 152, distance: 107.7
click at [226, 152] on div at bounding box center [357, 144] width 350 height 59
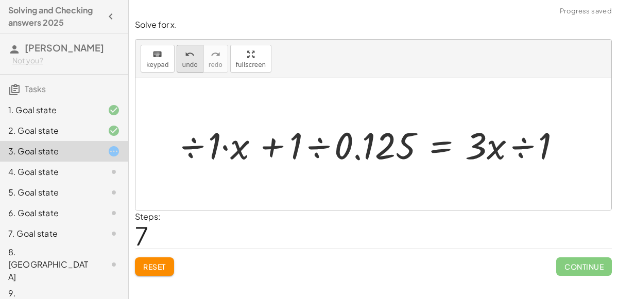
click at [189, 57] on icon "undo" at bounding box center [190, 54] width 10 height 12
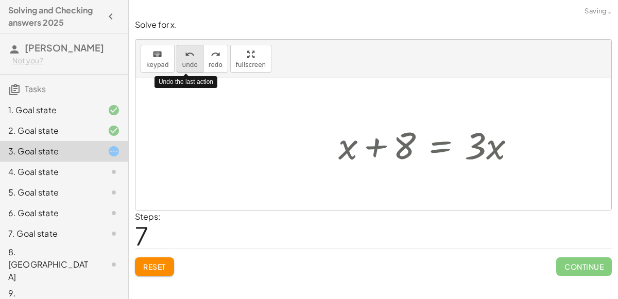
click at [189, 57] on icon "undo" at bounding box center [190, 54] width 10 height 12
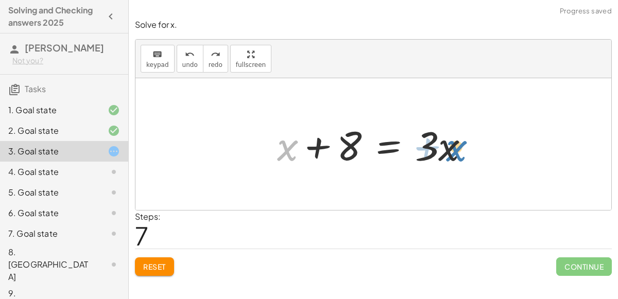
drag, startPoint x: 290, startPoint y: 145, endPoint x: 454, endPoint y: 144, distance: 163.8
click at [454, 144] on div at bounding box center [377, 144] width 211 height 53
click at [388, 144] on div at bounding box center [377, 144] width 211 height 53
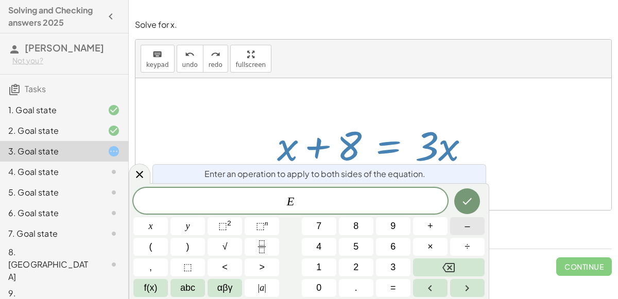
click at [466, 233] on button "–" at bounding box center [467, 226] width 35 height 18
click at [324, 270] on button "1" at bounding box center [319, 267] width 35 height 18
click at [149, 229] on span "x" at bounding box center [151, 226] width 4 height 14
click at [469, 206] on icon "Done" at bounding box center [467, 201] width 12 height 12
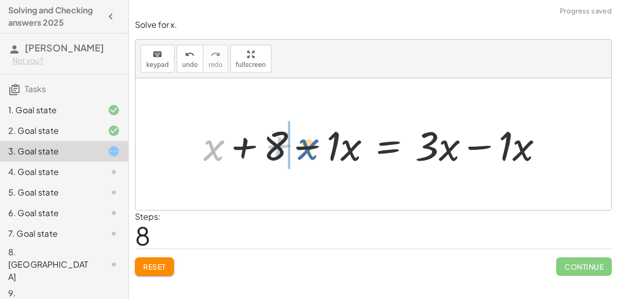
drag, startPoint x: 217, startPoint y: 146, endPoint x: 313, endPoint y: 145, distance: 95.8
click at [313, 145] on div at bounding box center [377, 144] width 359 height 53
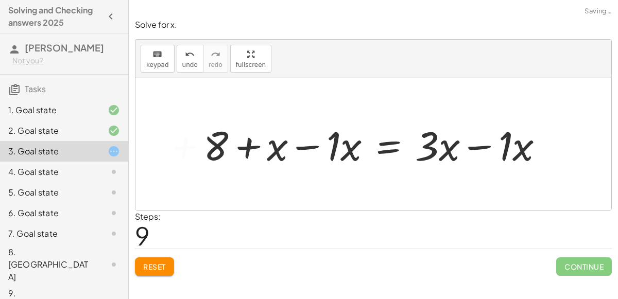
click at [313, 145] on div at bounding box center [377, 144] width 359 height 53
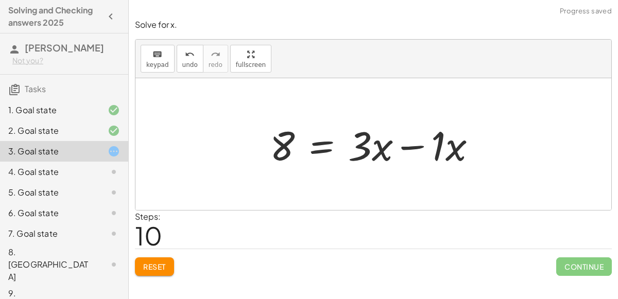
click at [415, 146] on div at bounding box center [377, 144] width 225 height 53
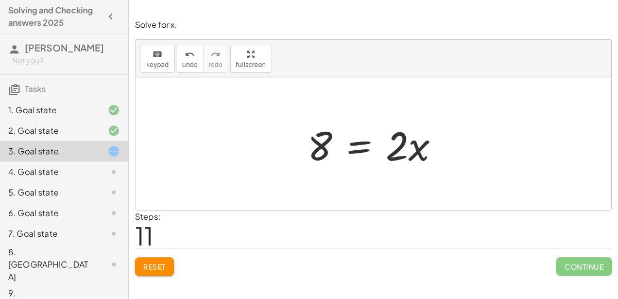
click at [348, 140] on div at bounding box center [377, 144] width 150 height 53
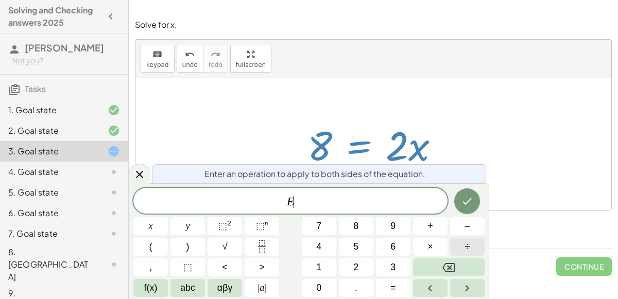
click at [463, 242] on button "÷" at bounding box center [467, 247] width 35 height 18
click at [365, 269] on button "2" at bounding box center [356, 267] width 35 height 18
click at [463, 199] on icon "Done" at bounding box center [467, 201] width 12 height 12
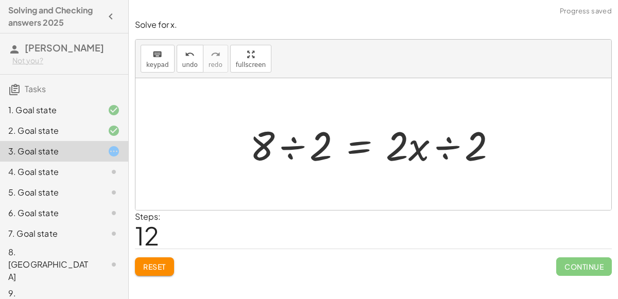
click at [443, 148] on div at bounding box center [378, 144] width 266 height 53
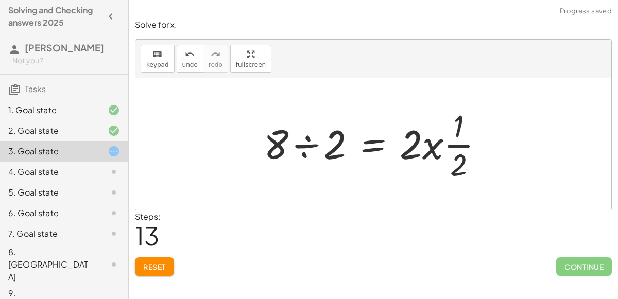
click at [303, 142] on div at bounding box center [377, 144] width 238 height 79
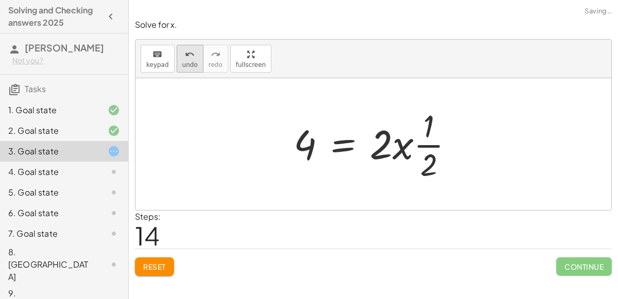
click at [184, 63] on span "undo" at bounding box center [189, 64] width 15 height 7
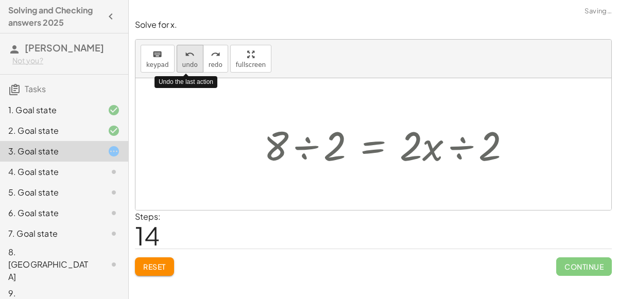
click at [184, 63] on span "undo" at bounding box center [189, 64] width 15 height 7
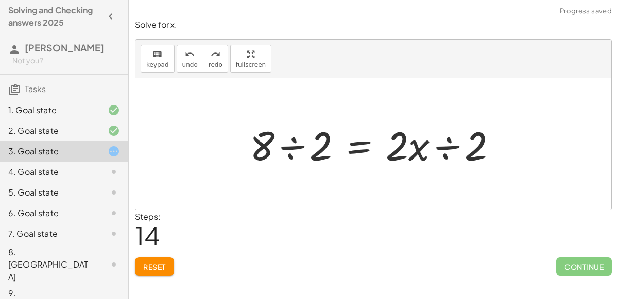
click at [291, 154] on div at bounding box center [378, 144] width 266 height 53
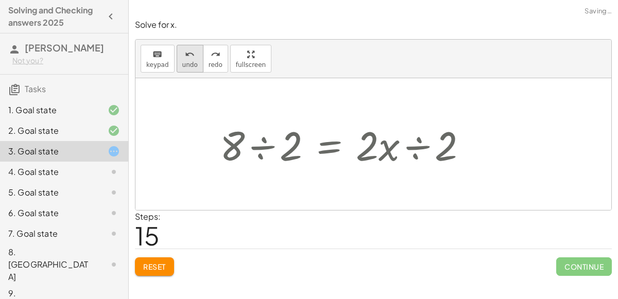
click at [189, 51] on icon "undo" at bounding box center [190, 54] width 10 height 12
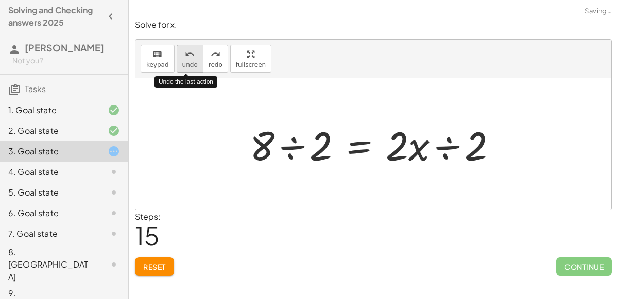
click at [189, 51] on icon "undo" at bounding box center [190, 54] width 10 height 12
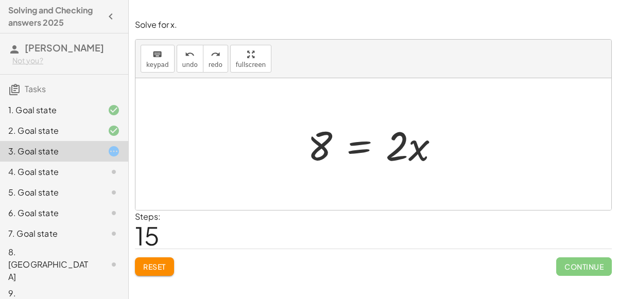
click at [365, 140] on div at bounding box center [377, 144] width 150 height 53
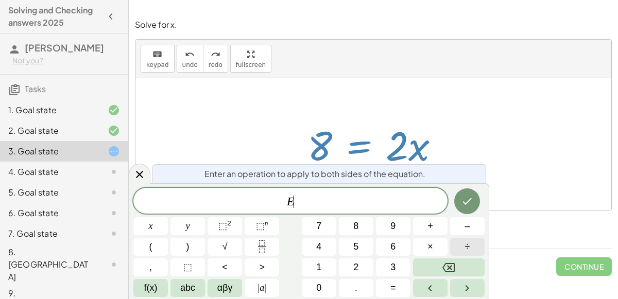
click at [462, 244] on button "÷" at bounding box center [467, 247] width 35 height 18
click at [350, 264] on button "2" at bounding box center [356, 267] width 35 height 18
click at [153, 226] on button "x" at bounding box center [150, 226] width 35 height 18
click at [469, 202] on icon "Done" at bounding box center [467, 201] width 12 height 12
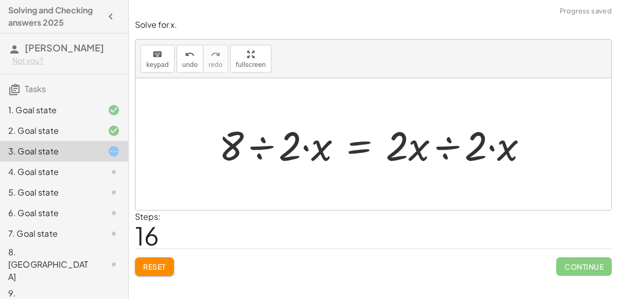
click at [451, 139] on div at bounding box center [378, 144] width 328 height 53
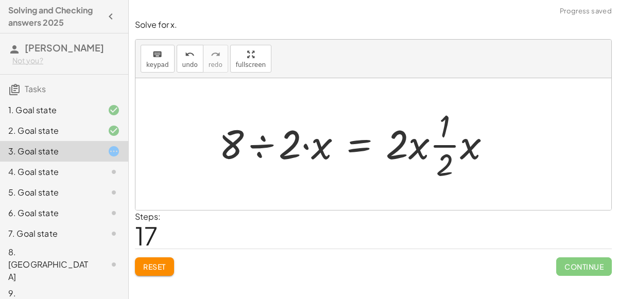
click at [264, 148] on div at bounding box center [359, 144] width 290 height 79
